Goal: Information Seeking & Learning: Learn about a topic

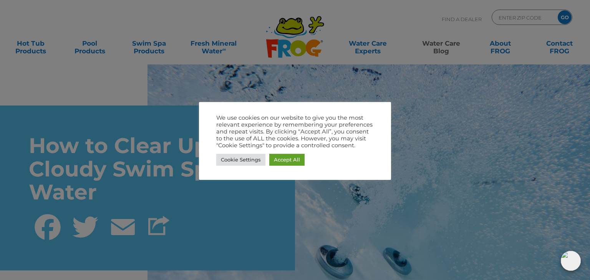
click at [459, 101] on div at bounding box center [295, 140] width 590 height 280
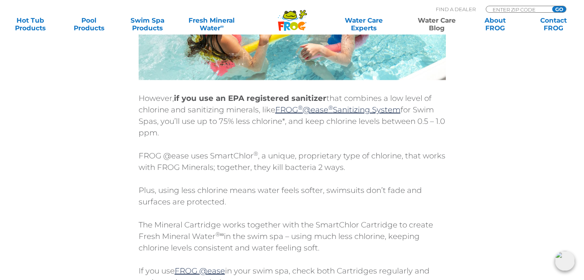
scroll to position [1912, 0]
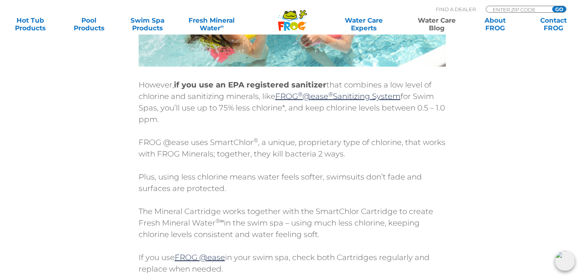
drag, startPoint x: 530, startPoint y: 105, endPoint x: 575, endPoint y: 64, distance: 60.9
click at [575, 64] on div "How to Clear Up Cloudy Swim Spa Water Facebook Twitter Email Your swim spa – th…" at bounding box center [292, 245] width 584 height 4315
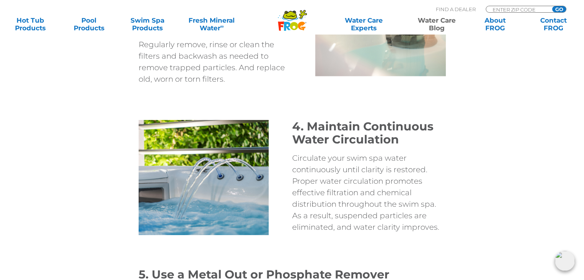
scroll to position [2405, 0]
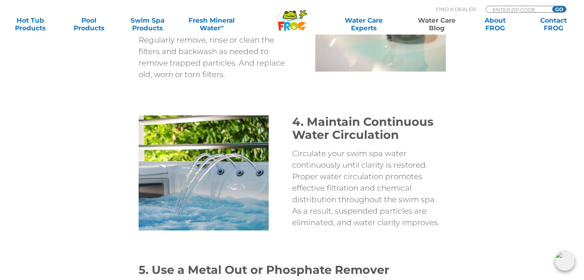
drag, startPoint x: 548, startPoint y: 88, endPoint x: 516, endPoint y: 56, distance: 45.6
click at [513, 57] on div "3. Clean Filter Cartridges Regularly Maintain clean filter cartridges in your s…" at bounding box center [292, 23] width 461 height 159
click at [517, 57] on div "3. Clean Filter Cartridges Regularly Maintain clean filter cartridges in your s…" at bounding box center [292, 23] width 461 height 159
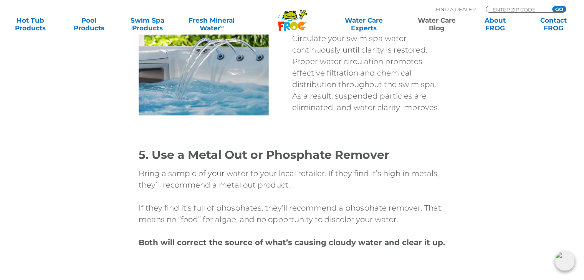
scroll to position [2558, 0]
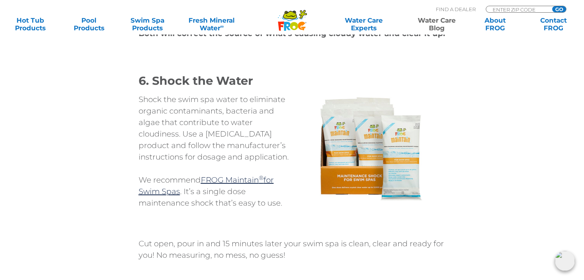
scroll to position [2728, 0]
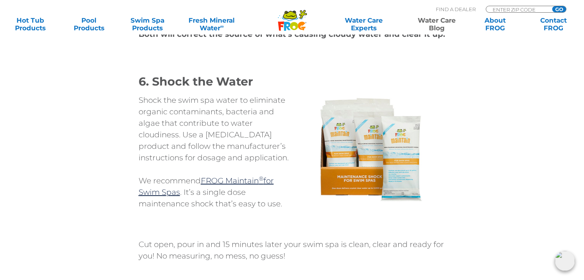
drag, startPoint x: 543, startPoint y: 45, endPoint x: 542, endPoint y: 36, distance: 9.3
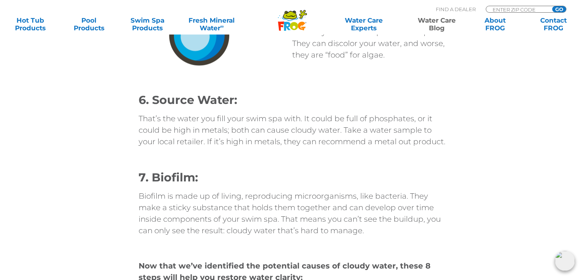
scroll to position [959, 0]
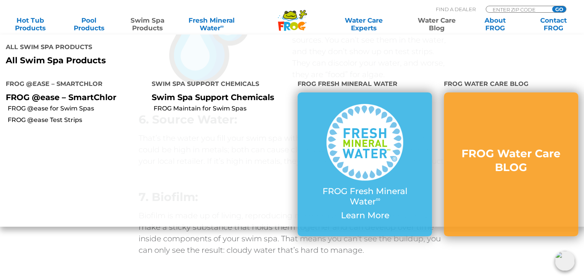
click at [147, 26] on link "Swim Spa Products" at bounding box center [147, 24] width 45 height 15
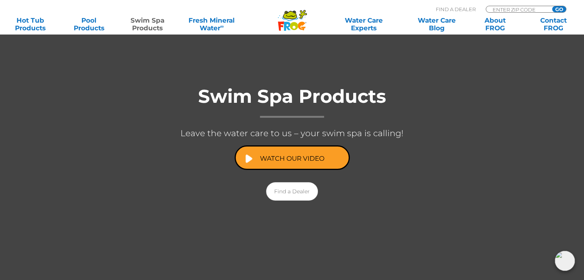
scroll to position [115, 0]
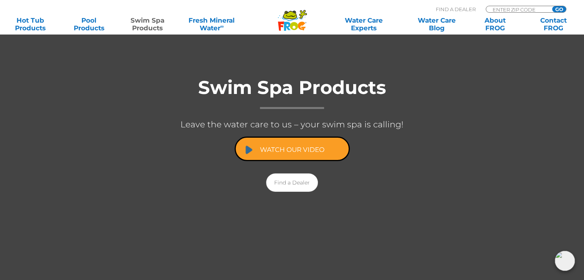
click at [327, 148] on link "Watch Our Video" at bounding box center [292, 149] width 115 height 25
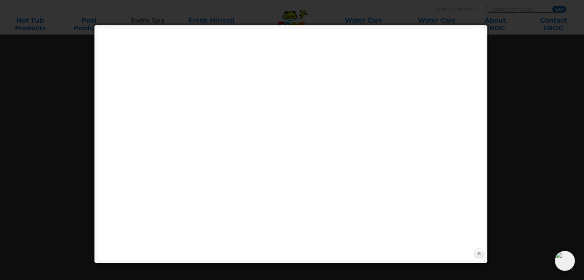
click at [481, 253] on link "Close" at bounding box center [479, 254] width 12 height 12
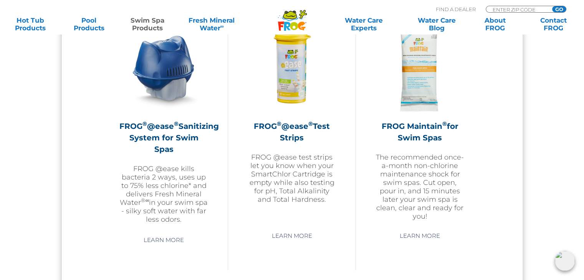
scroll to position [768, 0]
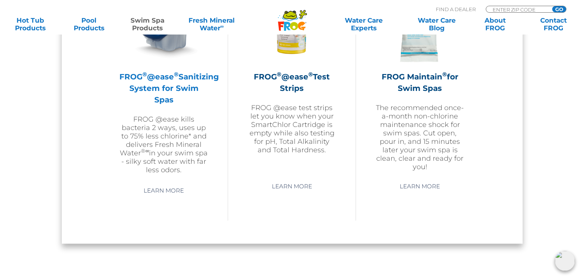
click at [170, 88] on h2 "FROG ® @ease ® Sanitizing System for Swim Spas" at bounding box center [163, 88] width 89 height 35
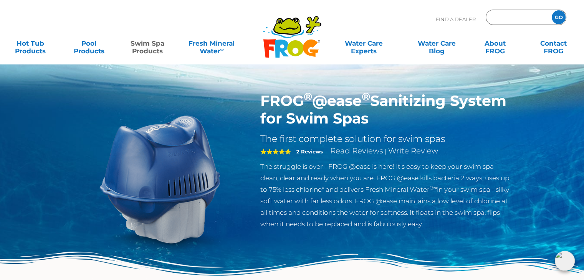
click at [501, 16] on input "Zip Code Form" at bounding box center [518, 17] width 52 height 11
type input "88030"
click at [560, 16] on input "GO" at bounding box center [559, 17] width 14 height 14
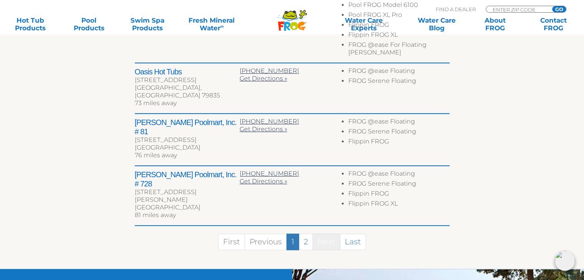
scroll to position [537, 0]
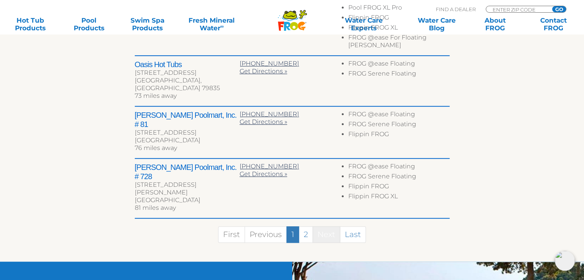
click at [325, 226] on link "Next" at bounding box center [326, 234] width 28 height 17
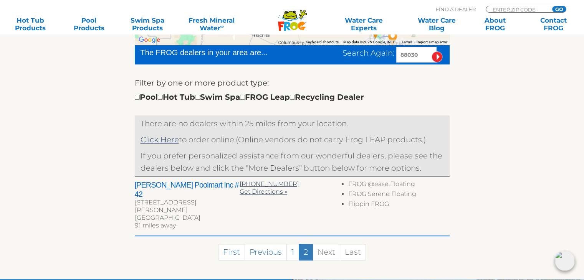
scroll to position [232, 0]
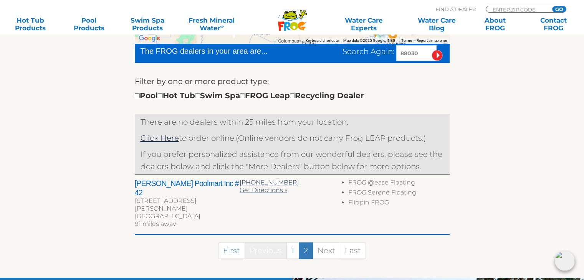
click at [266, 243] on link "Previous" at bounding box center [265, 251] width 42 height 17
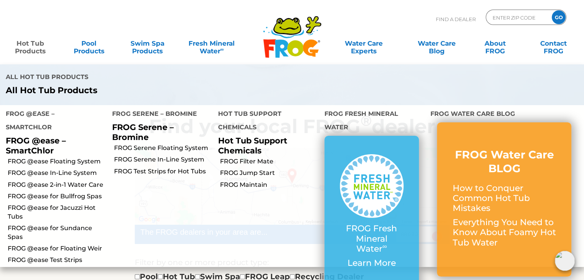
scroll to position [38, 0]
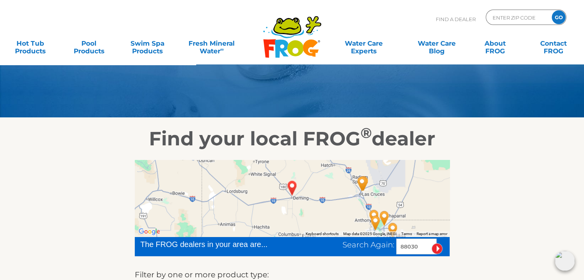
click at [289, 54] on icon ".st130{clip-path:url(#SVGID_2_);fill-rule:evenodd;clip-rule:evenodd;fill:#C3CC0…" at bounding box center [292, 36] width 59 height 43
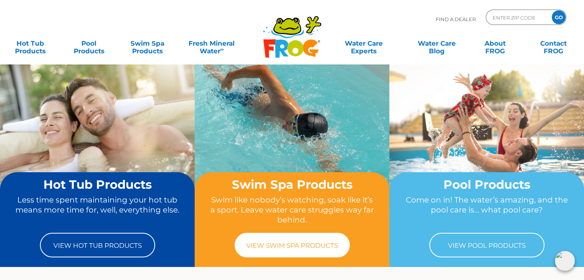
click at [298, 246] on link "View Swim Spa Products" at bounding box center [292, 245] width 115 height 25
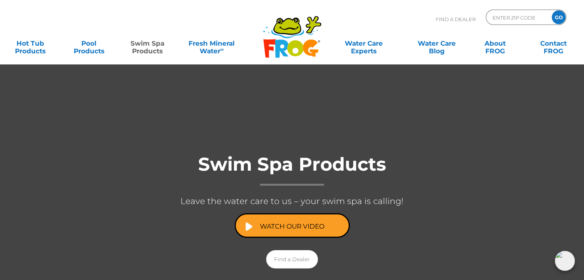
scroll to position [38, 0]
